Goal: Information Seeking & Learning: Learn about a topic

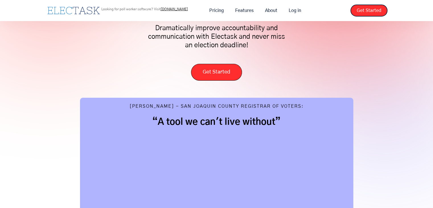
scroll to position [57, 0]
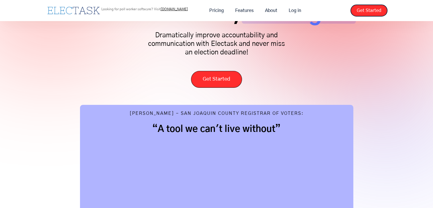
click at [106, 105] on div "[PERSON_NAME] - San Joaquin County Registrar of Voters: “A tool we can't live w…" at bounding box center [216, 197] width 273 height 185
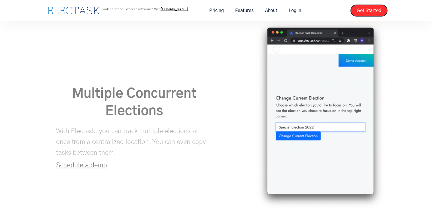
scroll to position [1167, 0]
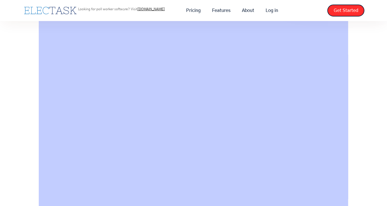
scroll to position [342, 0]
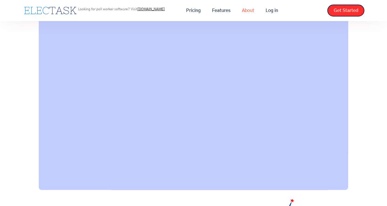
click at [250, 11] on link "About" at bounding box center [248, 11] width 24 height 12
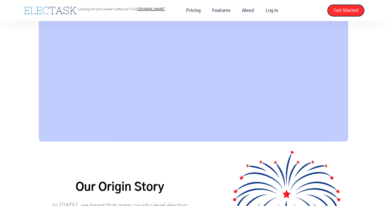
scroll to position [355, 0]
